Goal: Information Seeking & Learning: Understand process/instructions

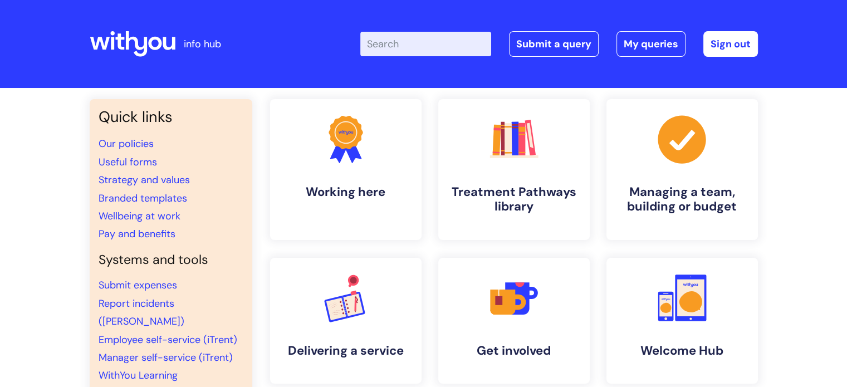
click at [410, 44] on input "Enter your search term here..." at bounding box center [425, 44] width 131 height 25
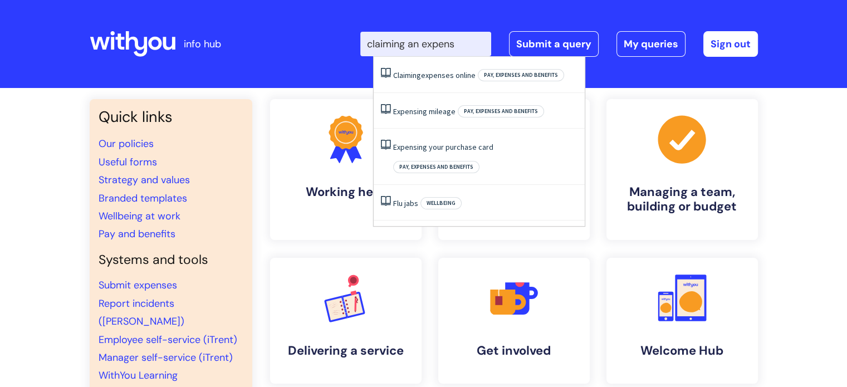
type input "claiming an expense"
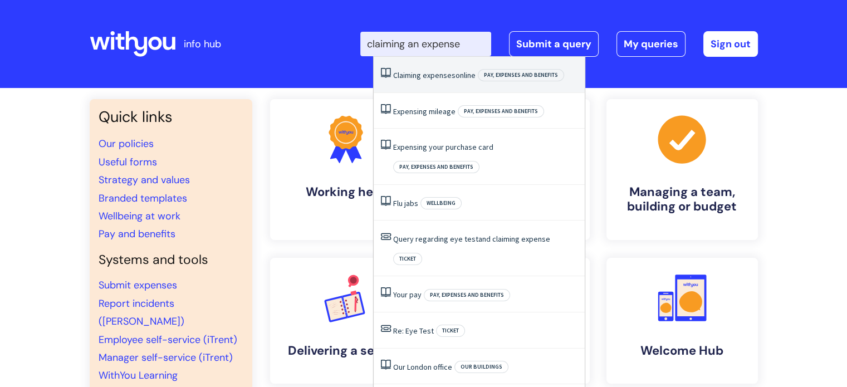
click at [439, 77] on span "expenses" at bounding box center [439, 75] width 33 height 10
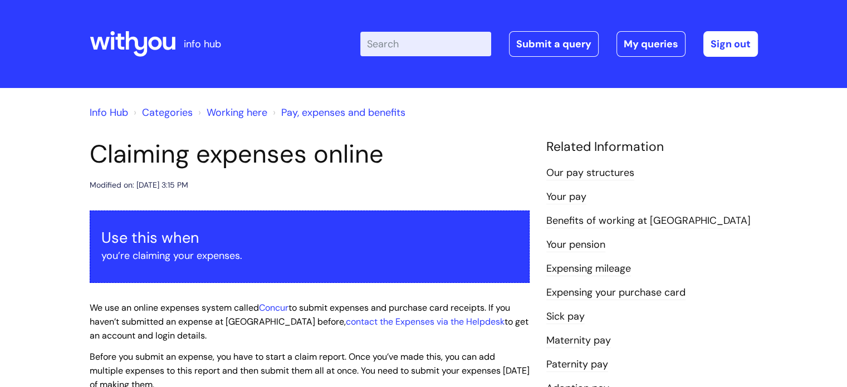
drag, startPoint x: 0, startPoint y: 100, endPoint x: 23, endPoint y: 11, distance: 92.5
